Goal: Task Accomplishment & Management: Manage account settings

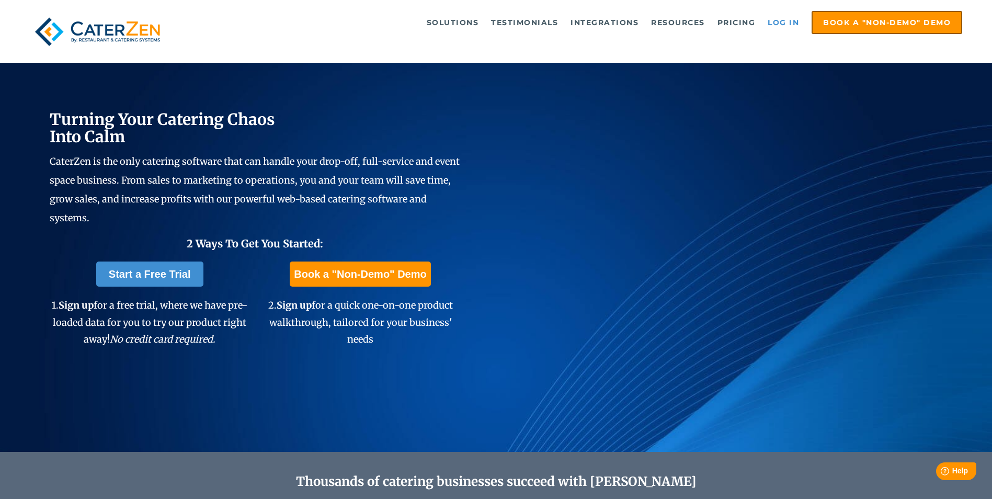
click at [781, 19] on link "Log in" at bounding box center [783, 22] width 42 height 21
click at [790, 25] on link "Log in" at bounding box center [783, 22] width 42 height 21
click at [778, 22] on link "Log in" at bounding box center [783, 22] width 42 height 21
